Goal: Information Seeking & Learning: Understand process/instructions

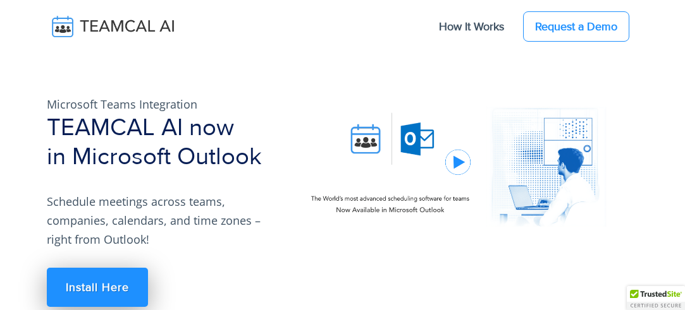
scroll to position [71, 0]
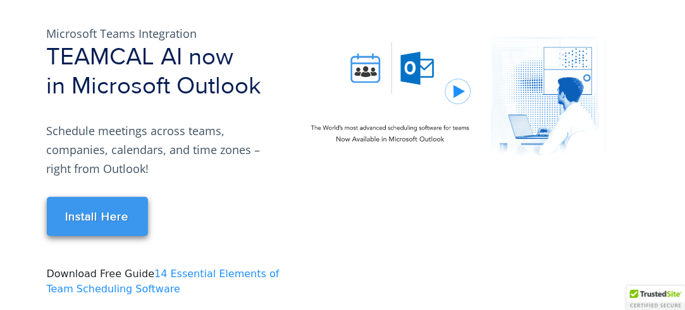
click at [73, 219] on link "Install Here" at bounding box center [97, 216] width 101 height 39
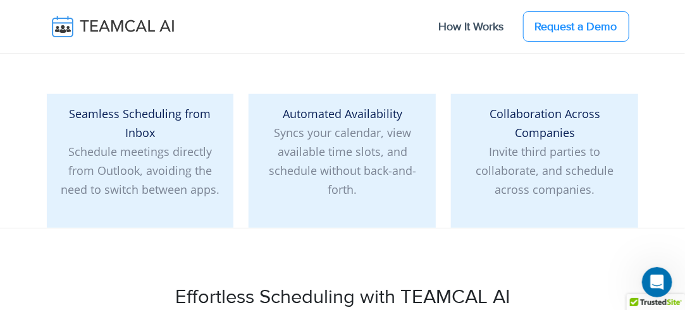
scroll to position [389, 0]
click at [493, 24] on link "How It Works" at bounding box center [471, 26] width 90 height 27
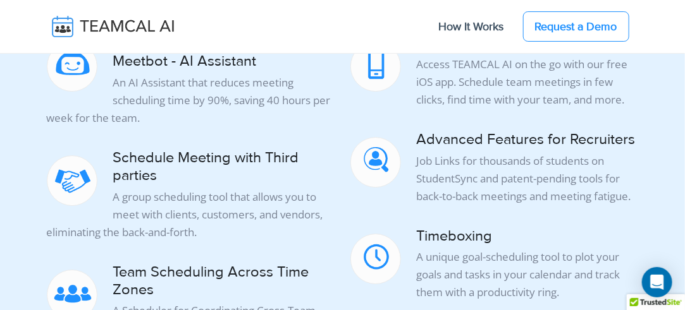
scroll to position [1314, 0]
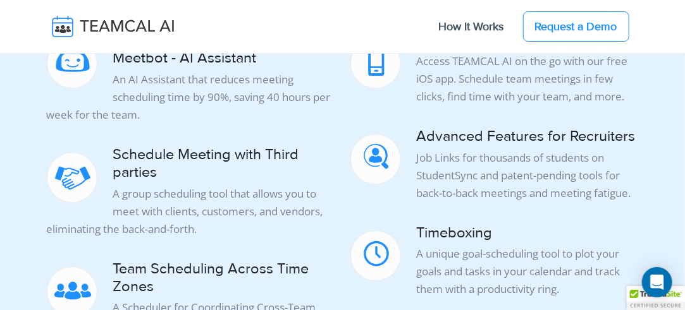
scroll to position [1314, 0]
